Goal: Task Accomplishment & Management: Use online tool/utility

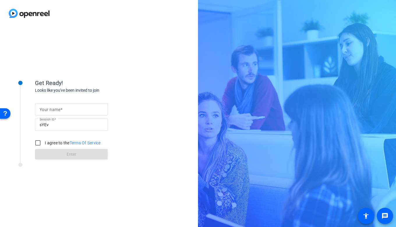
click at [80, 109] on input "Your name" at bounding box center [72, 109] width 64 height 7
type input "[PERSON_NAME]"
click at [38, 142] on input "I agree to the Terms Of Service" at bounding box center [38, 143] width 12 height 12
checkbox input "true"
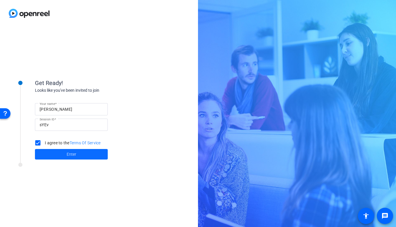
click at [66, 155] on span at bounding box center [71, 154] width 73 height 14
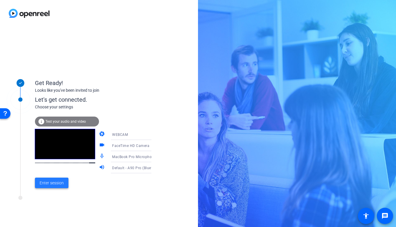
click at [55, 183] on span "Enter session" at bounding box center [52, 183] width 24 height 6
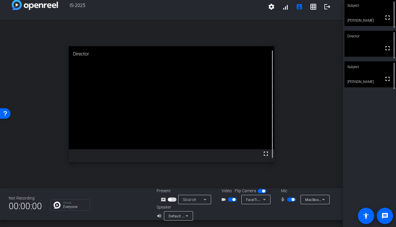
scroll to position [6, 0]
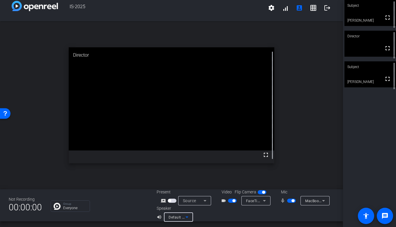
click at [186, 213] on icon at bounding box center [187, 216] width 7 height 7
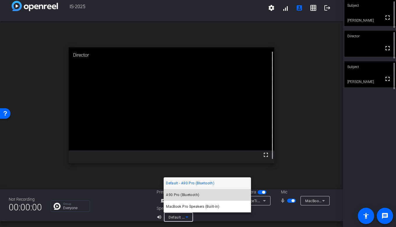
click at [189, 193] on span "A90 Pro (Bluetooth)" at bounding box center [182, 194] width 33 height 7
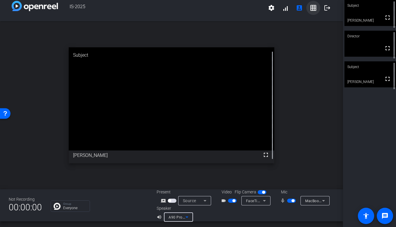
click at [315, 7] on mat-icon "grid_on" at bounding box center [313, 7] width 7 height 7
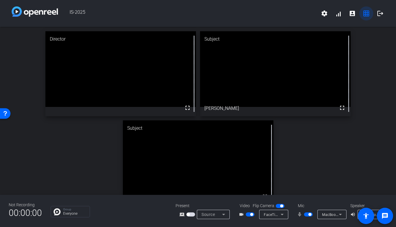
scroll to position [0, 0]
click at [330, 203] on div "Mic" at bounding box center [321, 205] width 58 height 6
click at [333, 215] on span "MacBook Pro Microphone (Built-in)" at bounding box center [351, 214] width 59 height 5
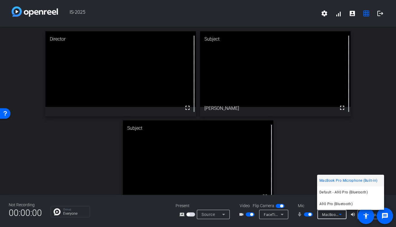
click at [311, 201] on div at bounding box center [198, 113] width 396 height 227
